Goal: Understand process/instructions: Learn how to perform a task or action

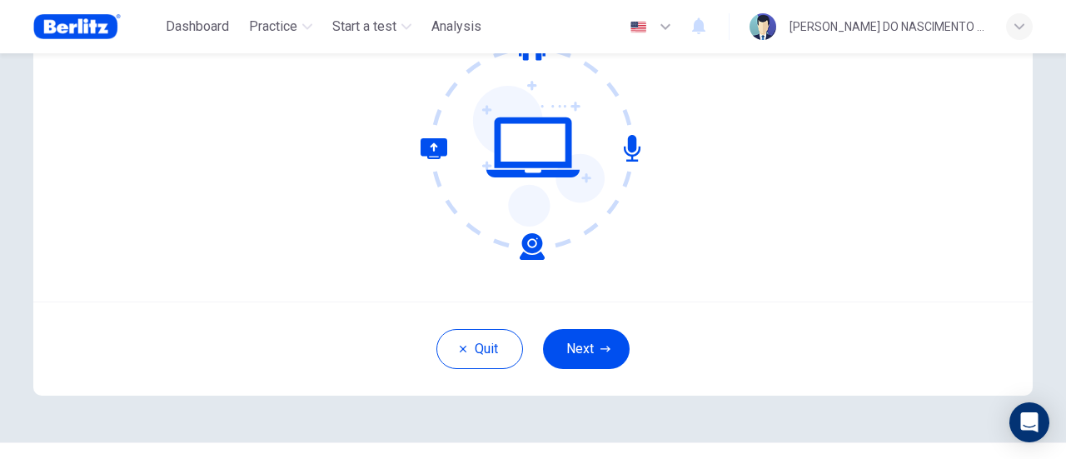
scroll to position [200, 0]
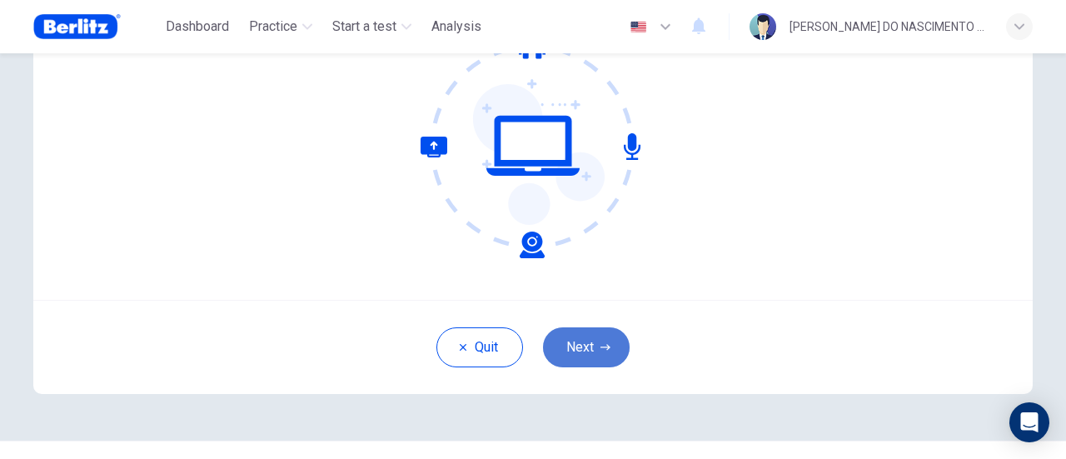
click at [560, 346] on button "Next" at bounding box center [586, 347] width 87 height 40
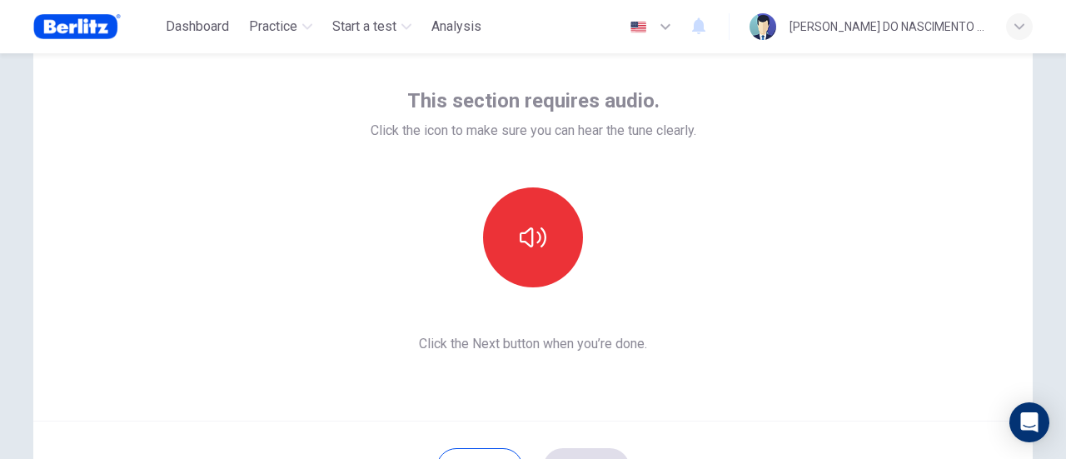
scroll to position [78, 0]
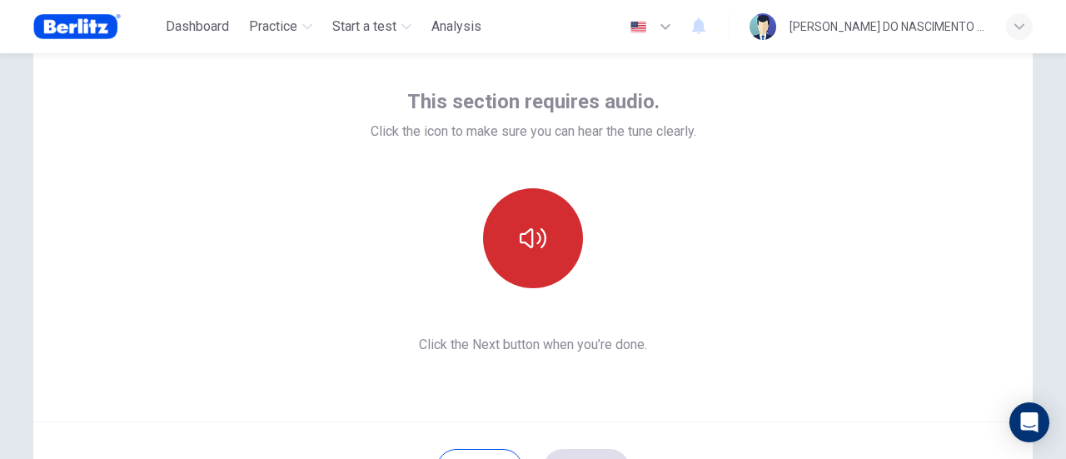
click at [526, 241] on icon "button" at bounding box center [533, 238] width 27 height 27
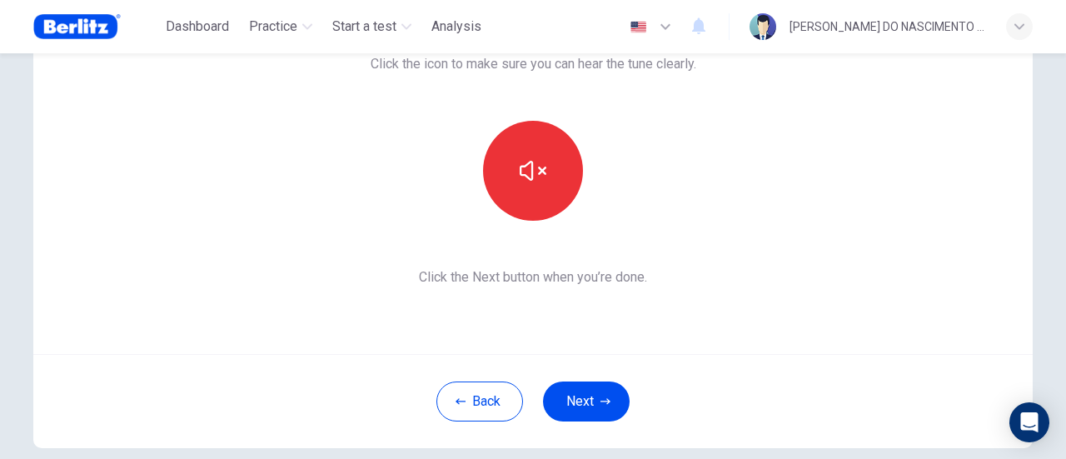
scroll to position [147, 0]
click at [594, 387] on button "Next" at bounding box center [586, 401] width 87 height 40
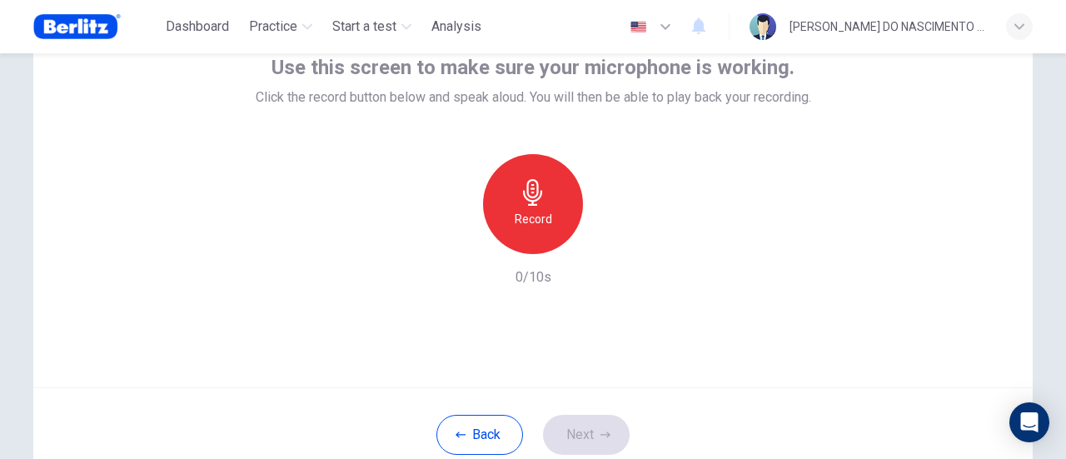
scroll to position [81, 0]
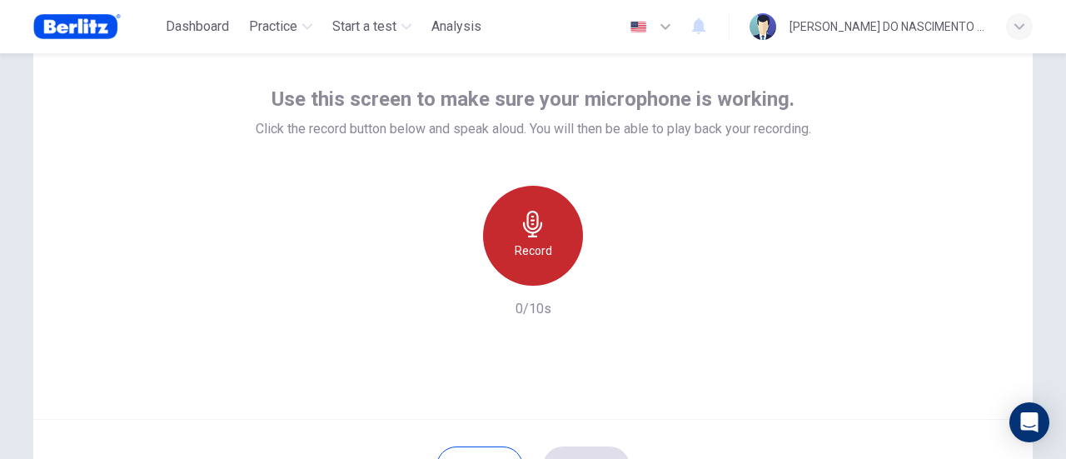
click at [528, 231] on icon "button" at bounding box center [532, 224] width 19 height 27
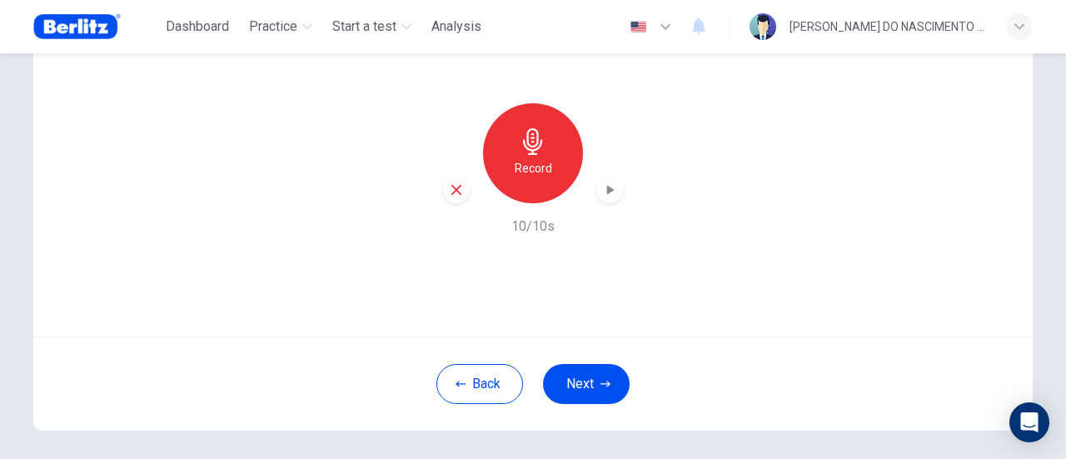
scroll to position [0, 0]
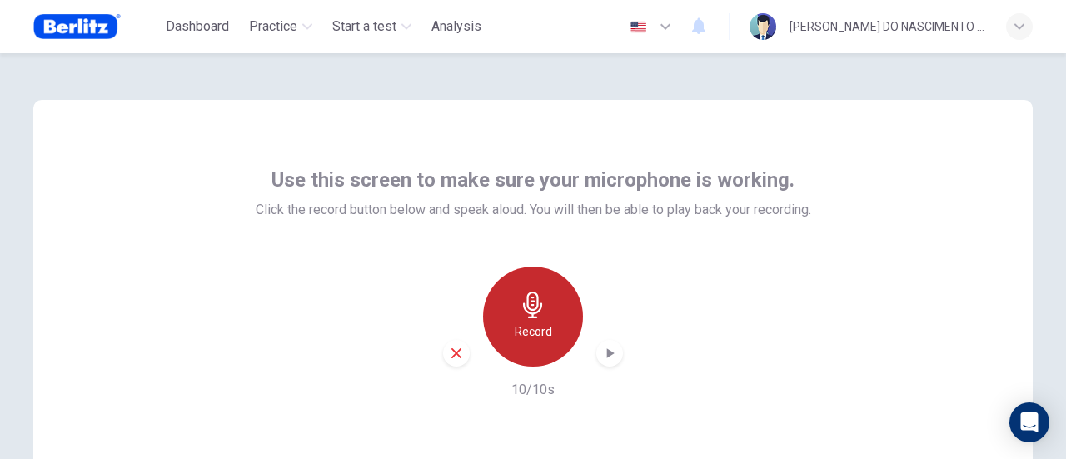
click at [533, 321] on h6 "Record" at bounding box center [533, 331] width 37 height 20
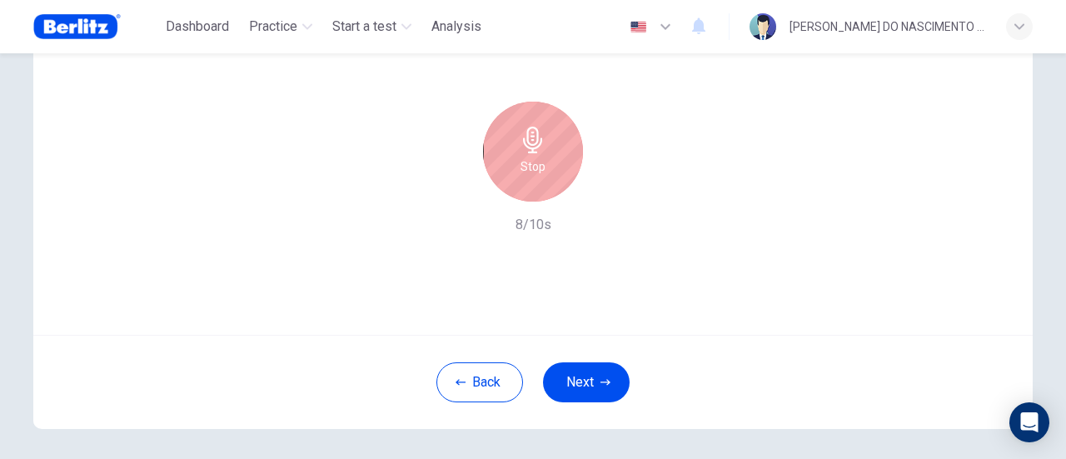
scroll to position [171, 0]
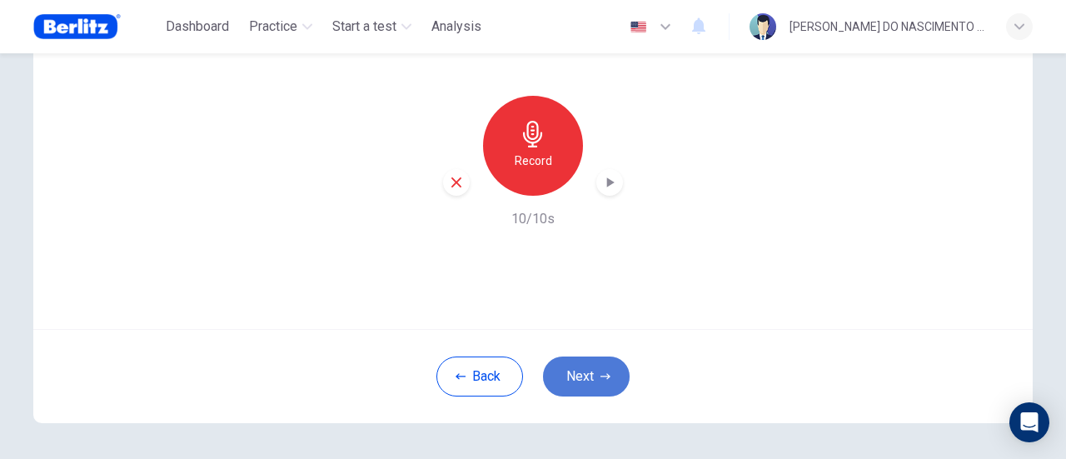
click at [586, 381] on button "Next" at bounding box center [586, 376] width 87 height 40
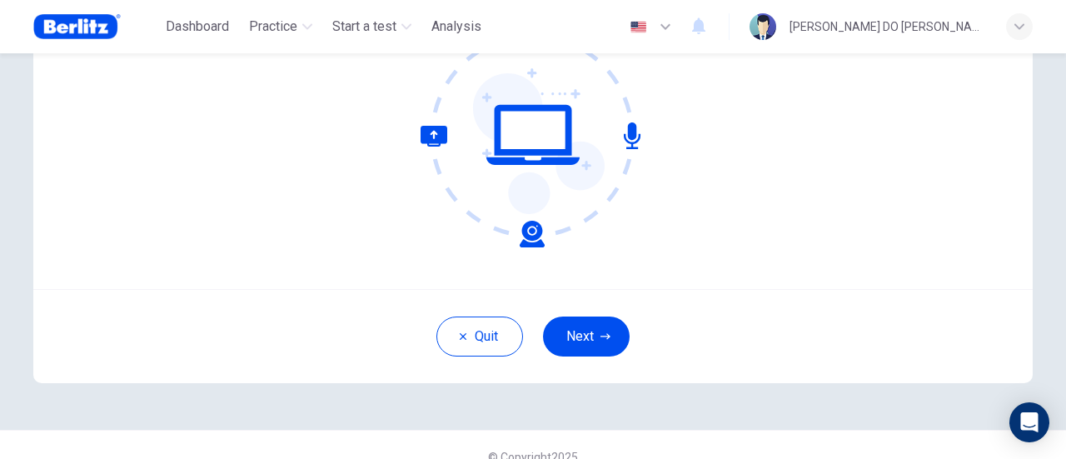
scroll to position [210, 0]
click at [575, 337] on button "Next" at bounding box center [586, 337] width 87 height 40
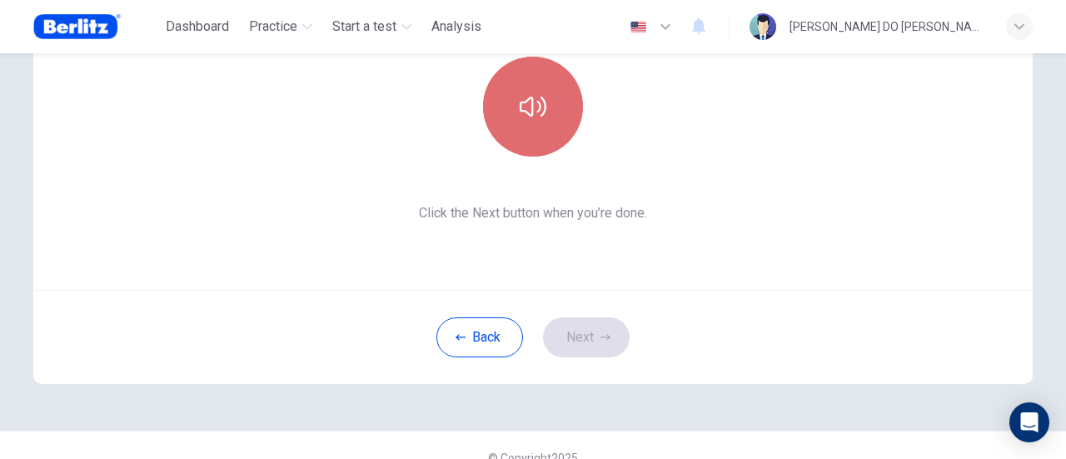
click at [511, 102] on button "button" at bounding box center [533, 107] width 100 height 100
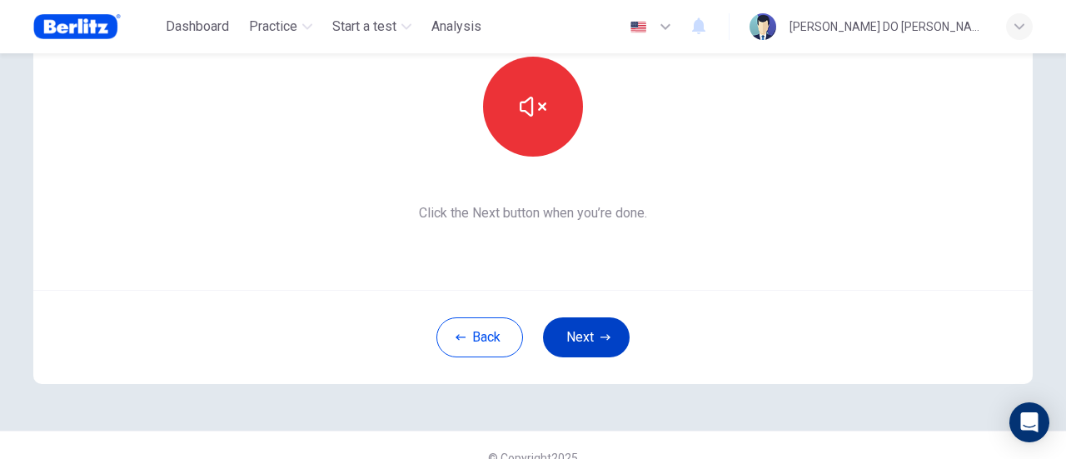
click at [595, 340] on button "Next" at bounding box center [586, 337] width 87 height 40
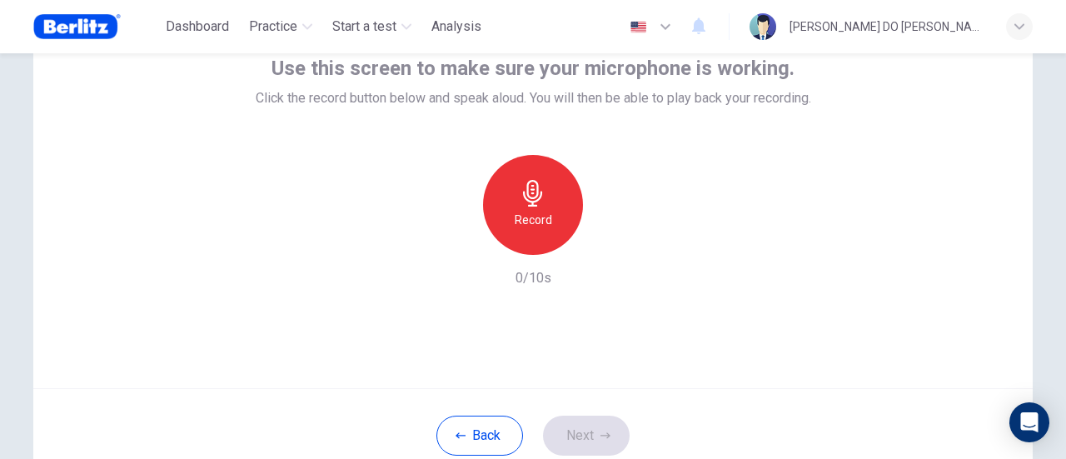
scroll to position [107, 0]
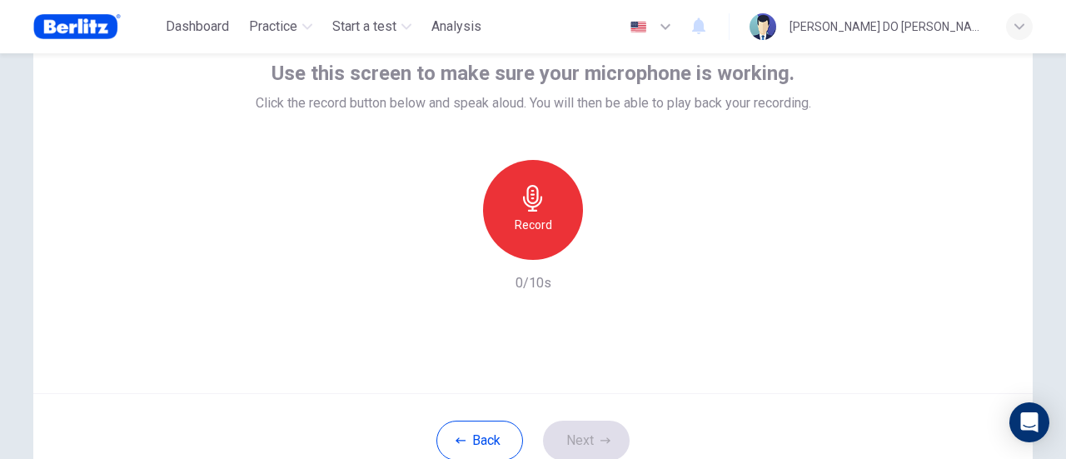
click at [542, 208] on div "Record" at bounding box center [533, 210] width 100 height 100
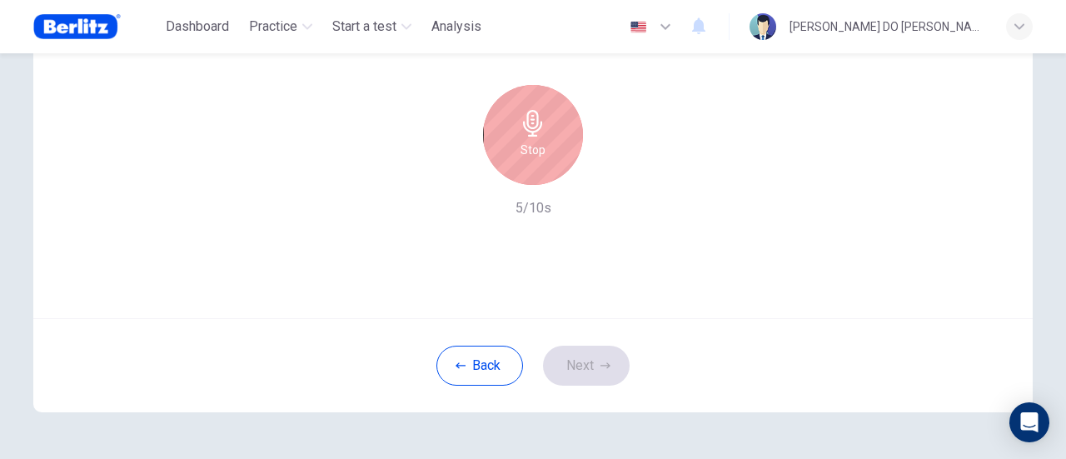
scroll to position [178, 0]
click at [540, 145] on h6 "Stop" at bounding box center [532, 153] width 25 height 20
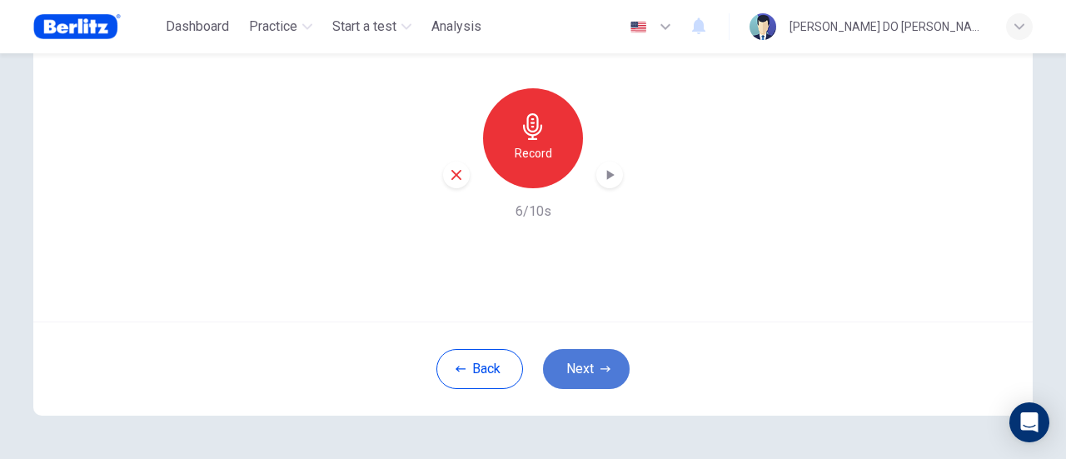
click at [591, 360] on button "Next" at bounding box center [586, 369] width 87 height 40
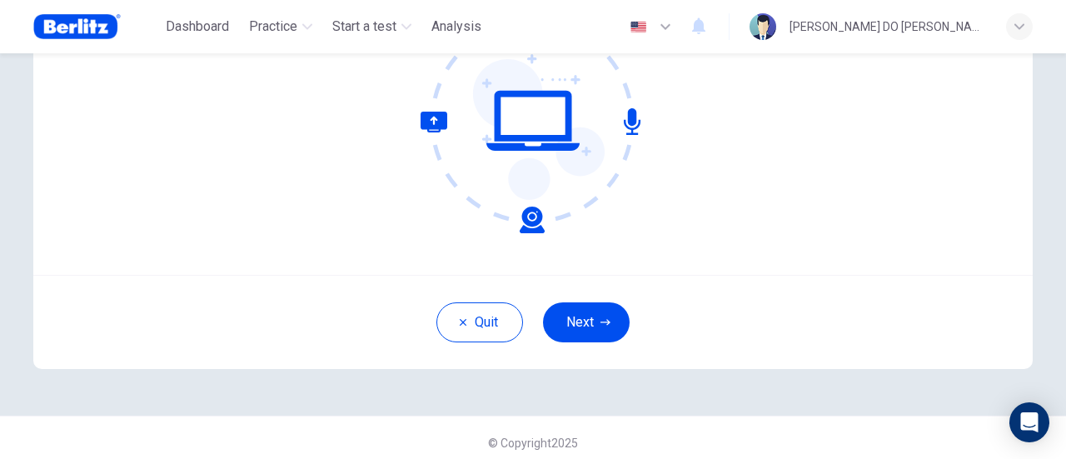
scroll to position [221, 0]
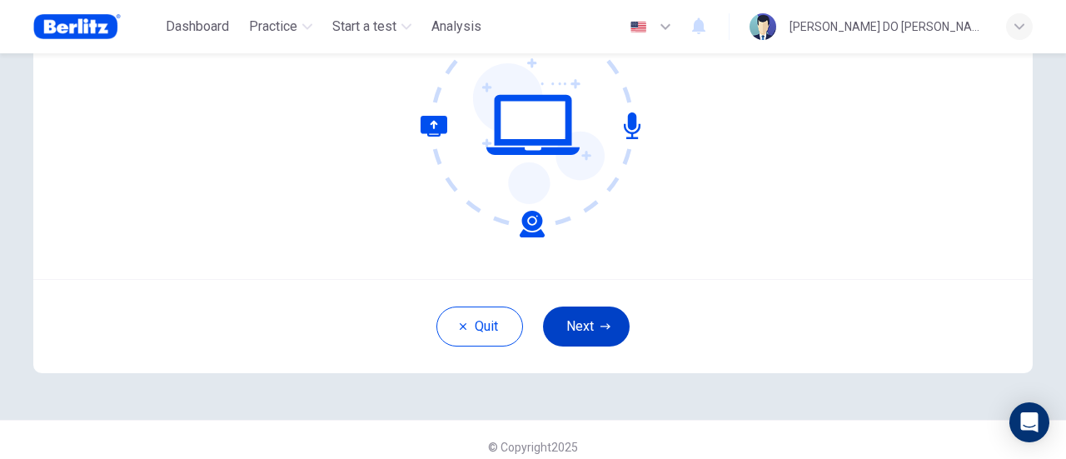
click at [571, 331] on button "Next" at bounding box center [586, 326] width 87 height 40
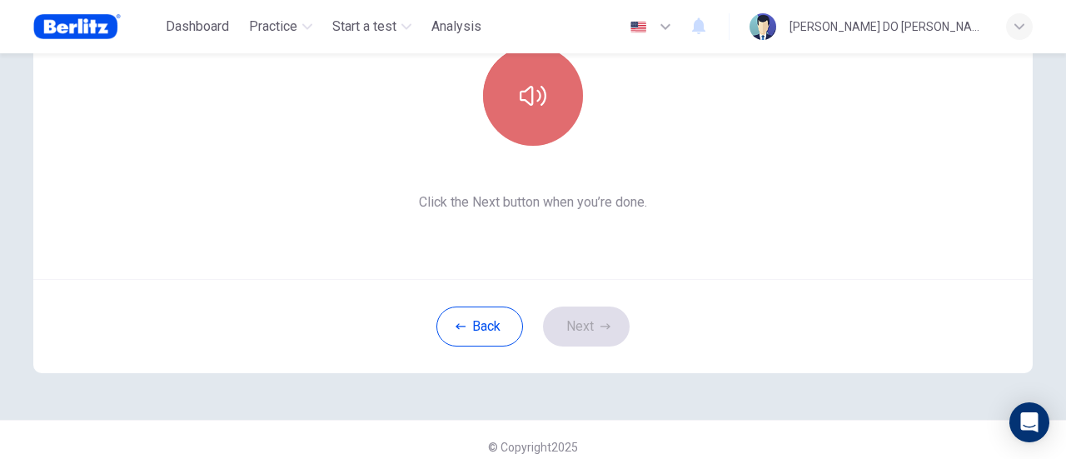
click at [521, 91] on icon "button" at bounding box center [533, 95] width 27 height 27
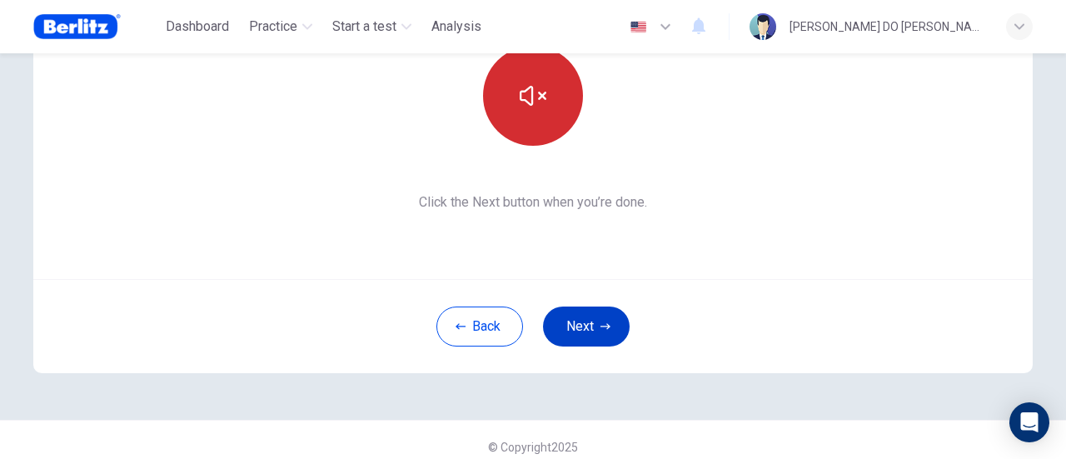
click at [572, 323] on button "Next" at bounding box center [586, 326] width 87 height 40
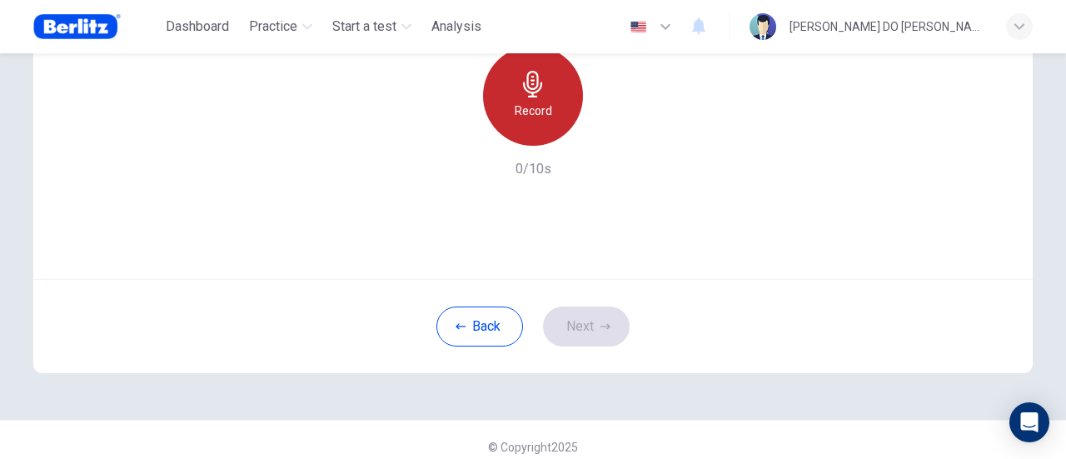
click at [525, 101] on h6 "Record" at bounding box center [533, 111] width 37 height 20
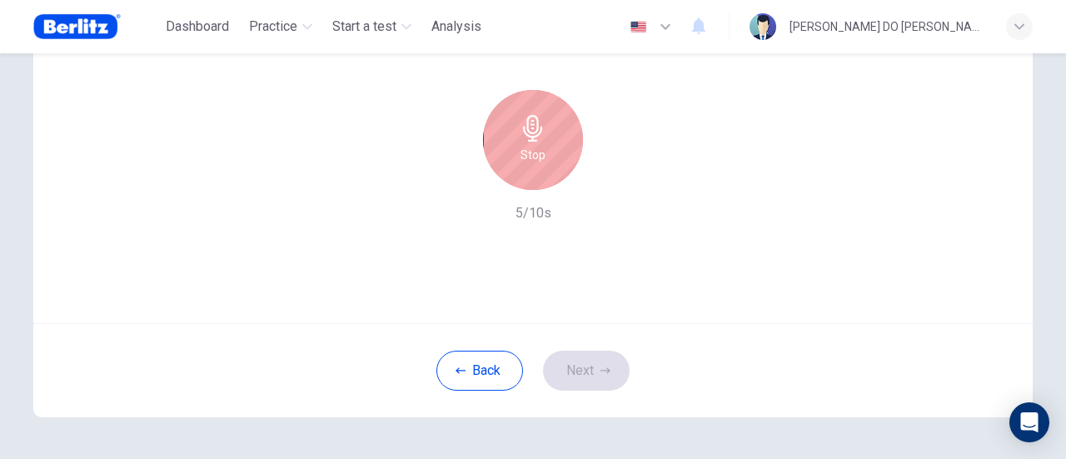
scroll to position [162, 0]
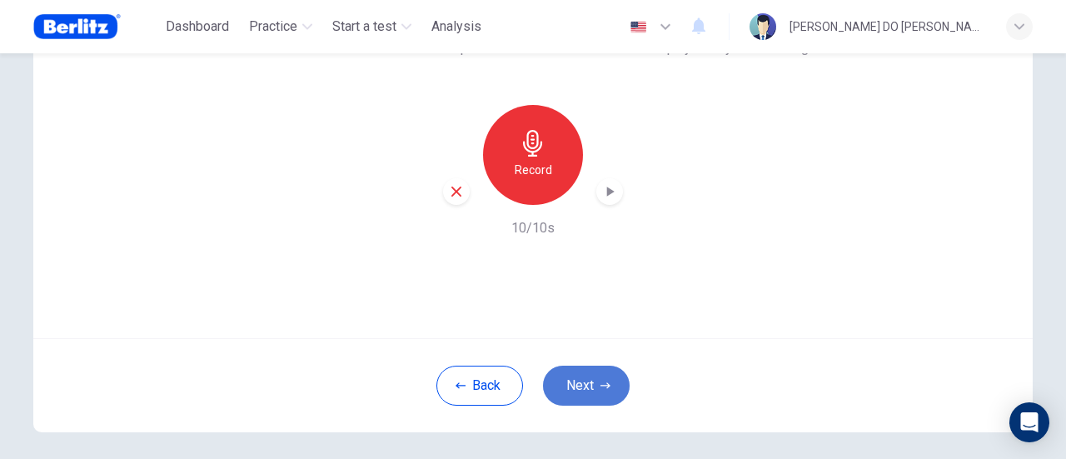
click at [585, 386] on button "Next" at bounding box center [586, 386] width 87 height 40
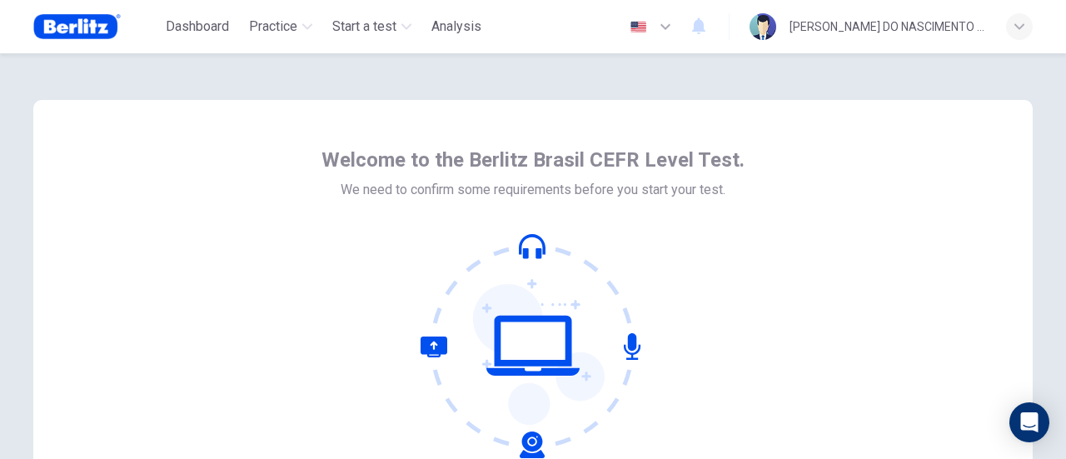
scroll to position [234, 0]
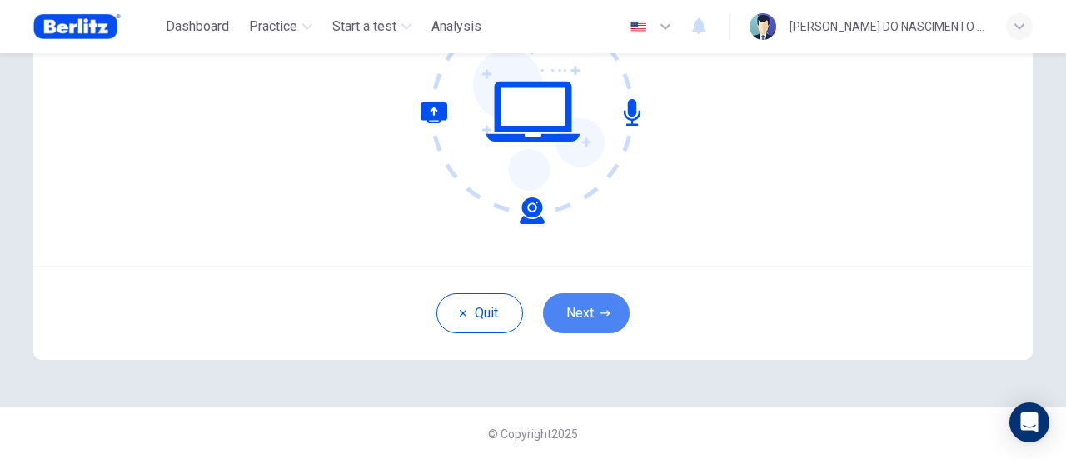
click at [592, 311] on button "Next" at bounding box center [586, 313] width 87 height 40
